Goal: Check status: Check status

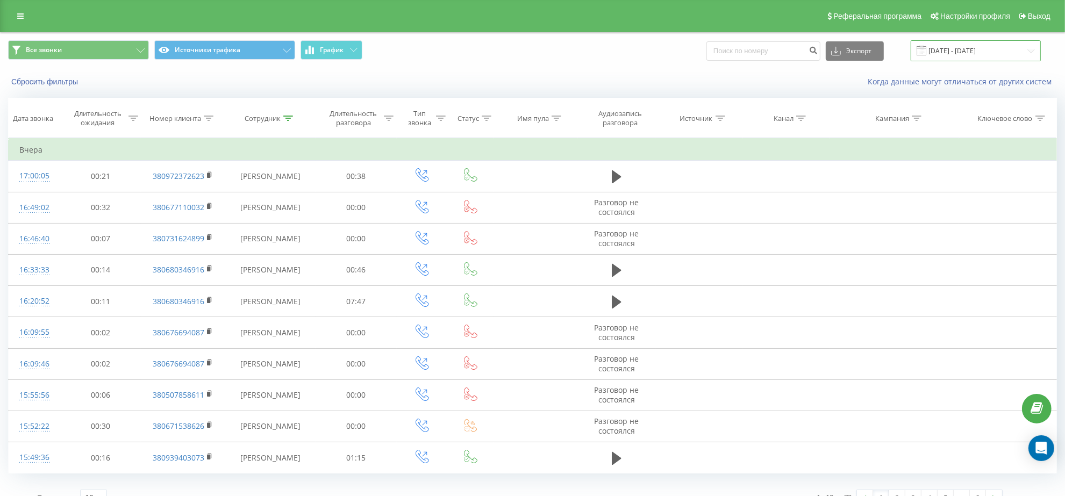
click at [936, 45] on input "21.08.2025 - 21.08.2025" at bounding box center [975, 50] width 130 height 21
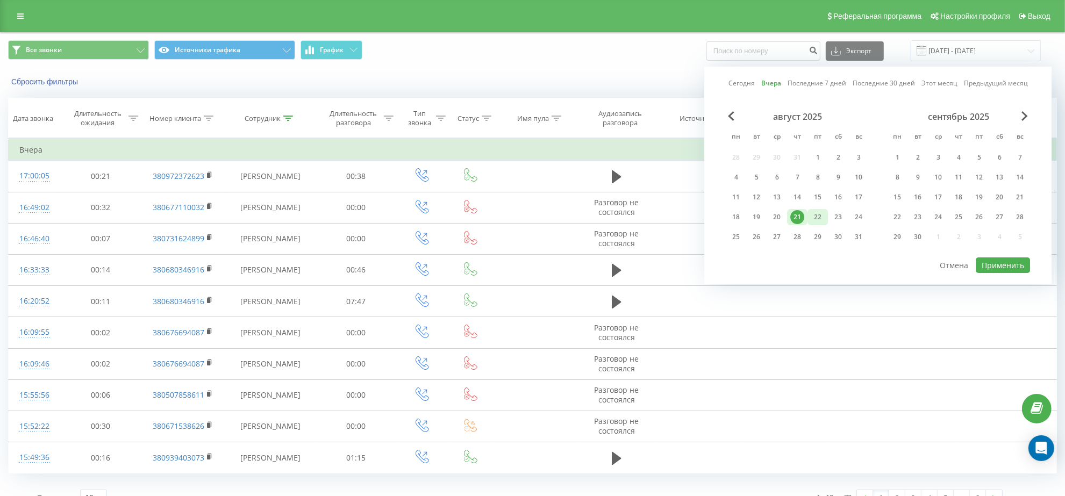
click at [815, 210] on div "22" at bounding box center [817, 217] width 14 height 14
click at [997, 265] on button "Применить" at bounding box center [1002, 265] width 54 height 16
type input "[DATE] - [DATE]"
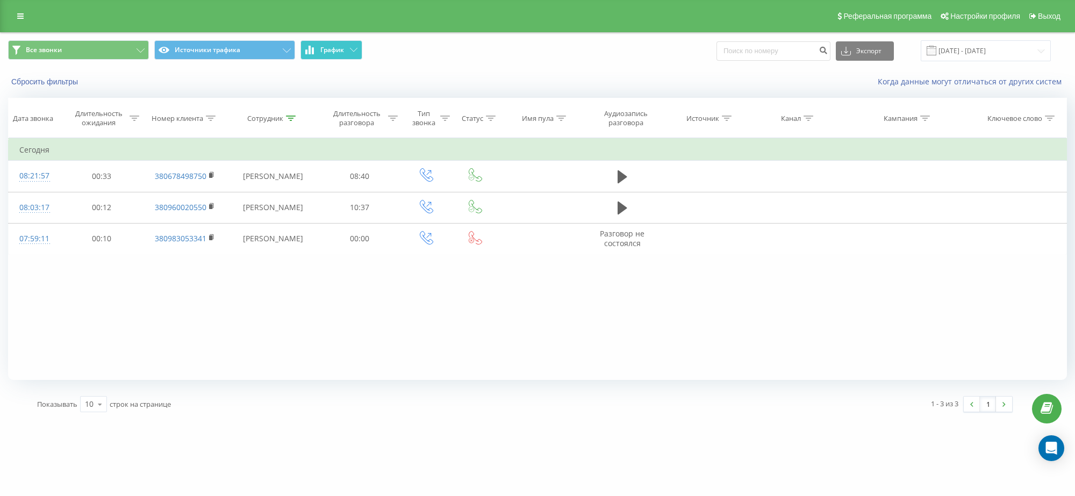
click at [326, 41] on button "График" at bounding box center [331, 49] width 62 height 19
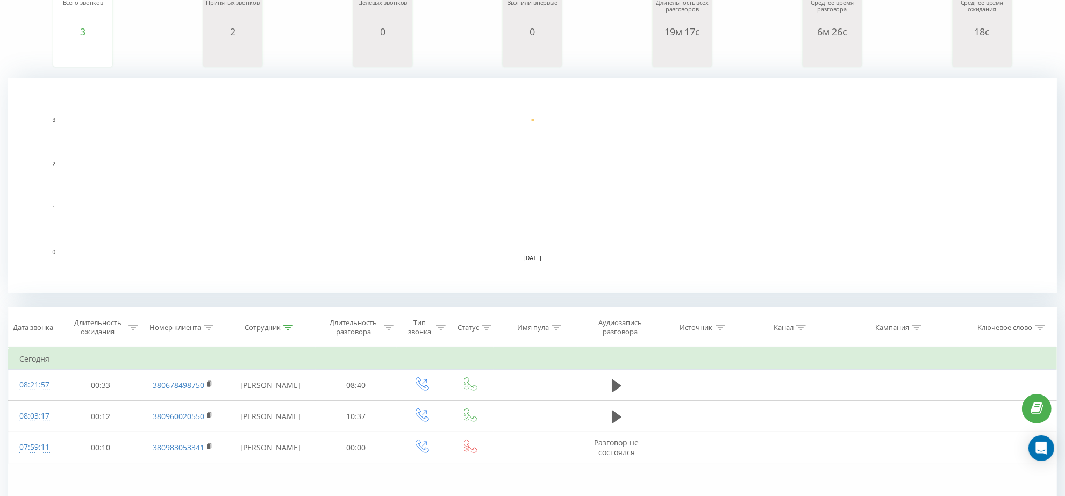
scroll to position [151, 0]
